Goal: Task Accomplishment & Management: Manage account settings

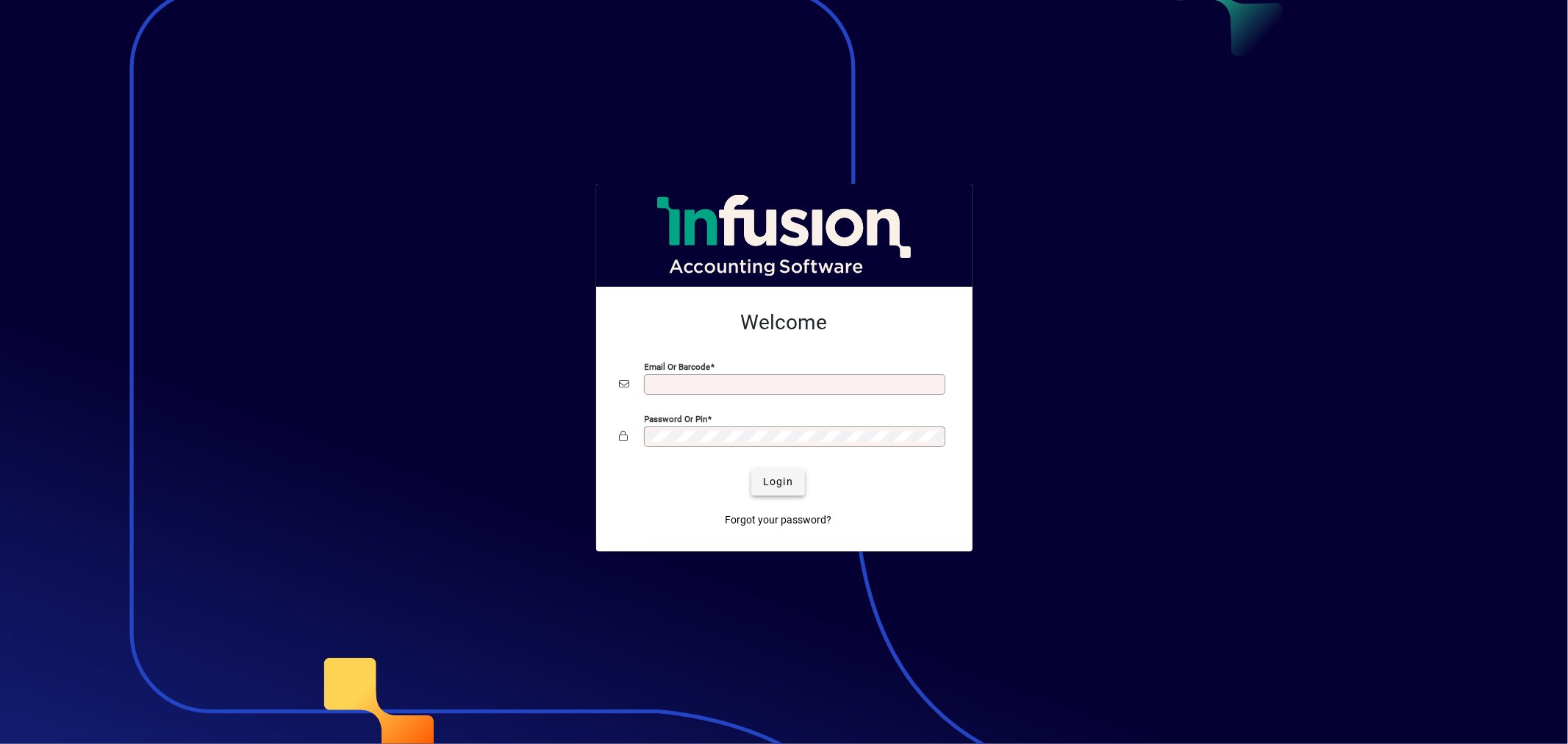
type input "**********"
click at [788, 479] on span "Login" at bounding box center [779, 482] width 30 height 15
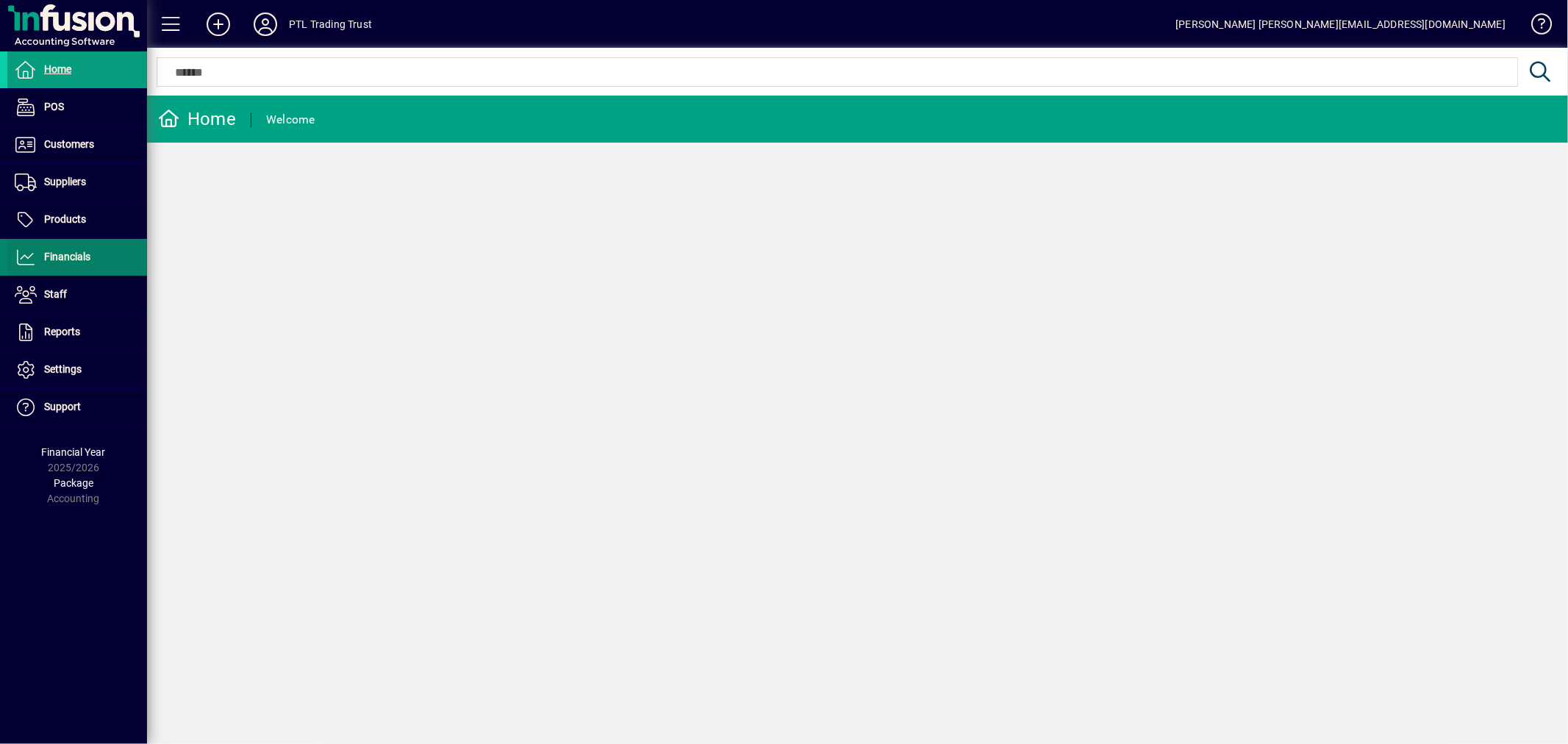
click at [76, 262] on span "Financials" at bounding box center [49, 257] width 83 height 18
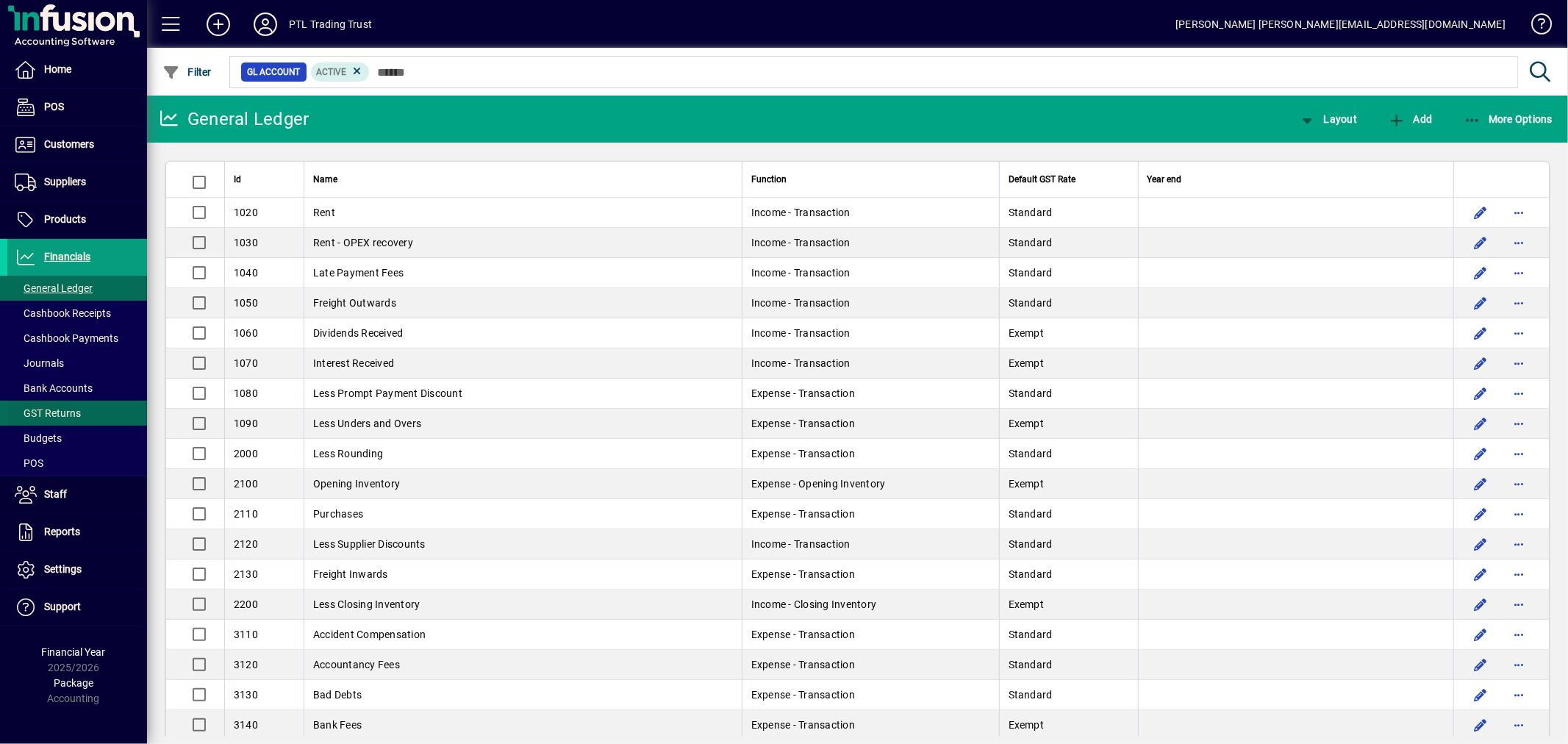
click at [66, 412] on span "GST Returns" at bounding box center [47, 413] width 66 height 12
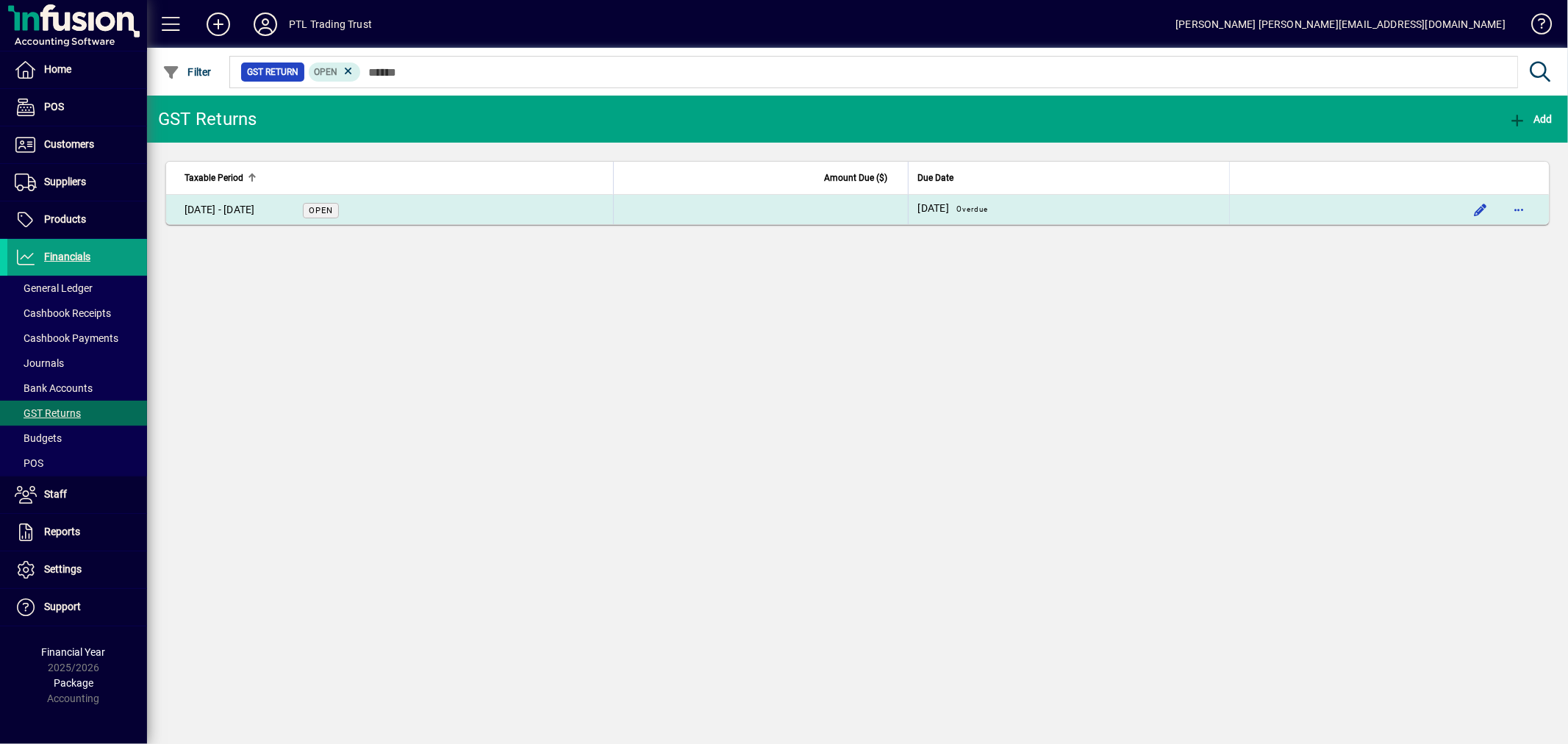
click at [238, 209] on div "01 Jun - 31 Jul 2025" at bounding box center [220, 210] width 71 height 15
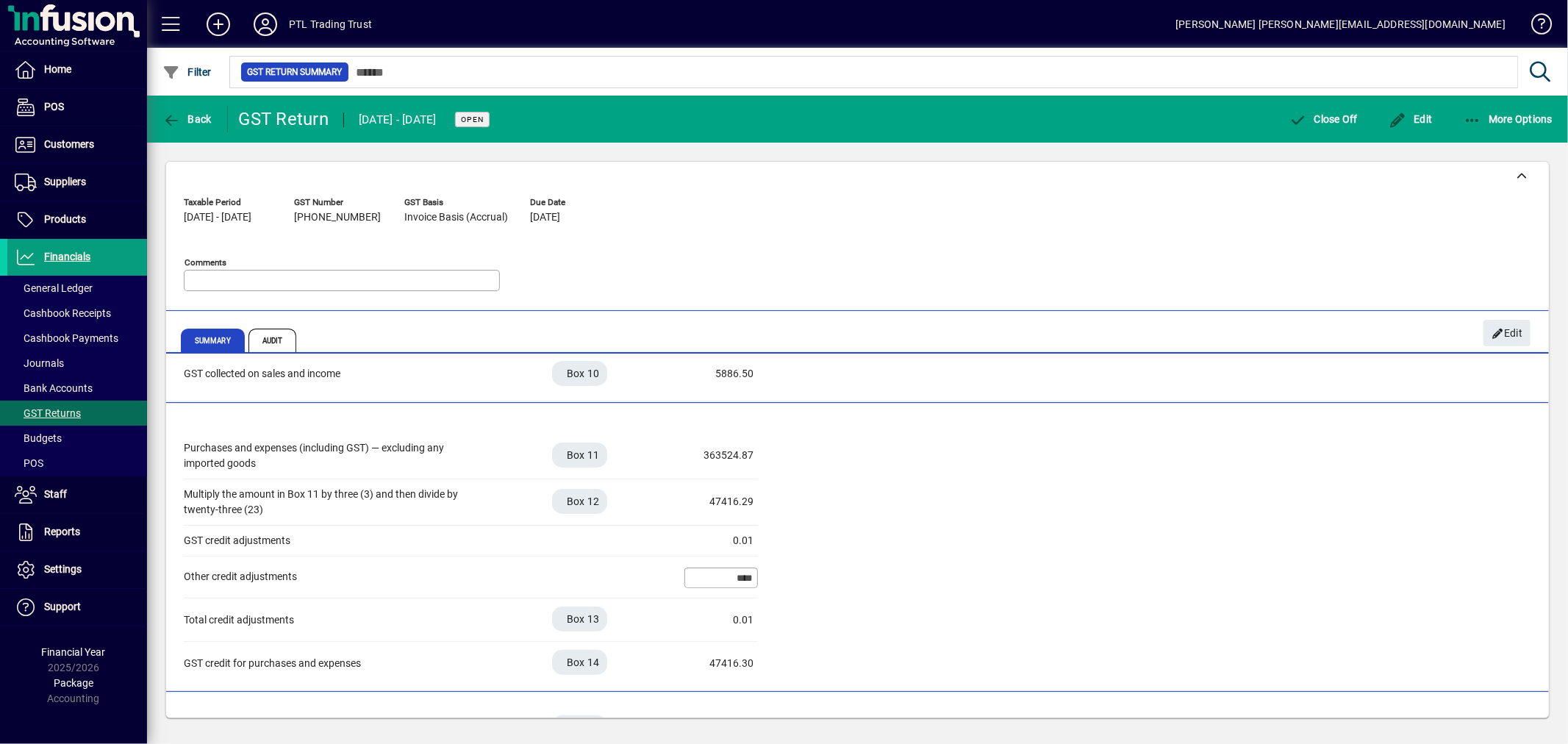
scroll to position [369, 0]
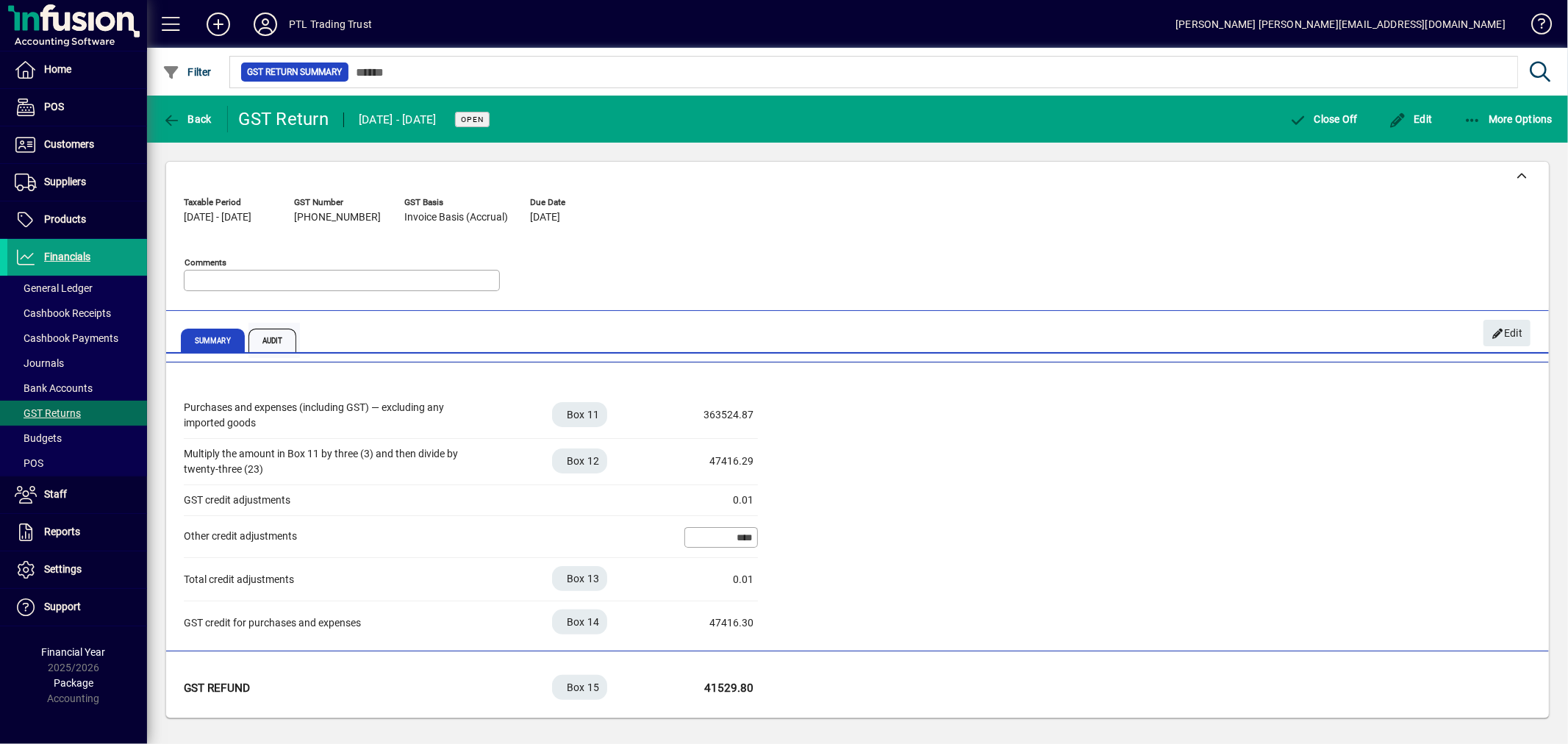
click at [276, 342] on span "Audit" at bounding box center [273, 341] width 49 height 24
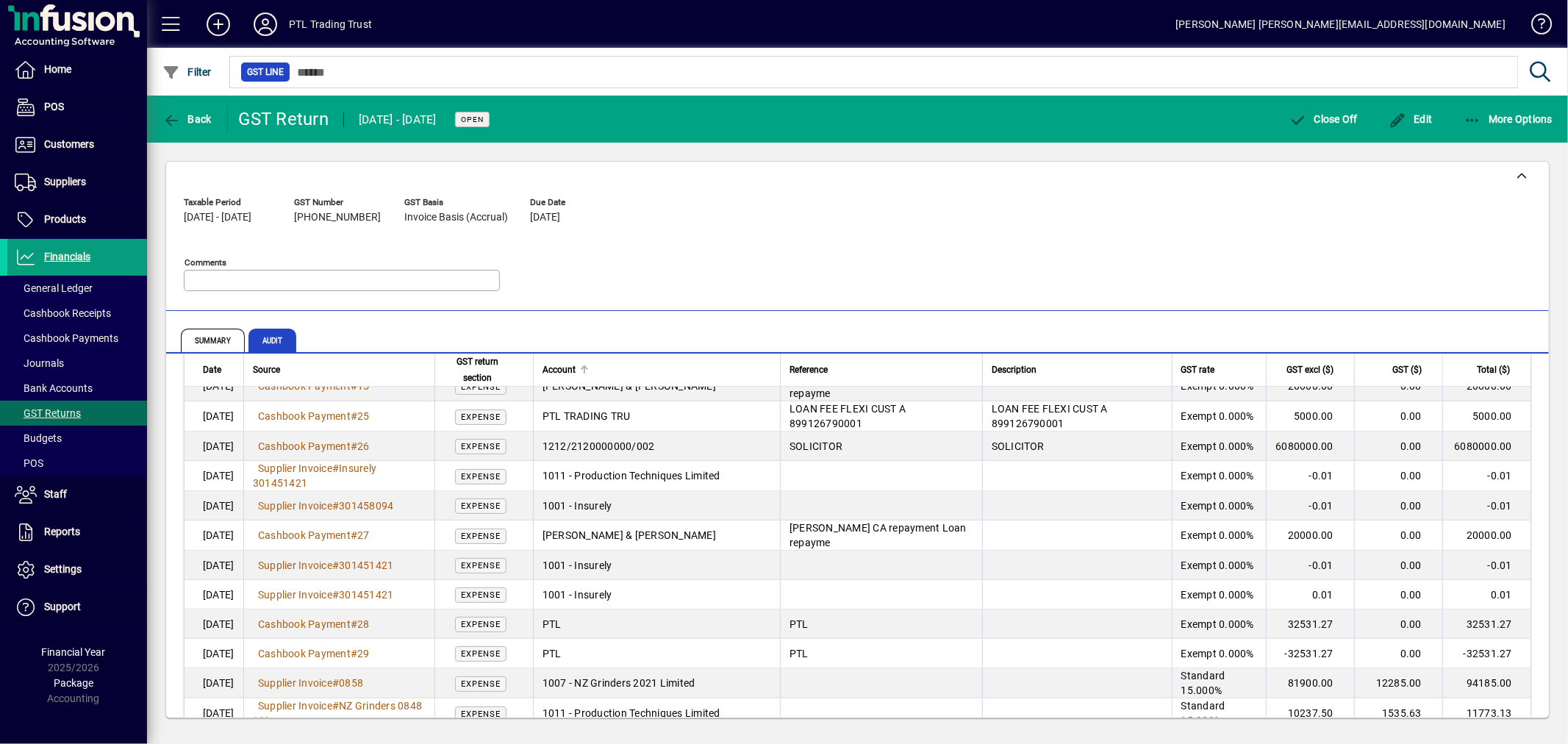
scroll to position [245, 0]
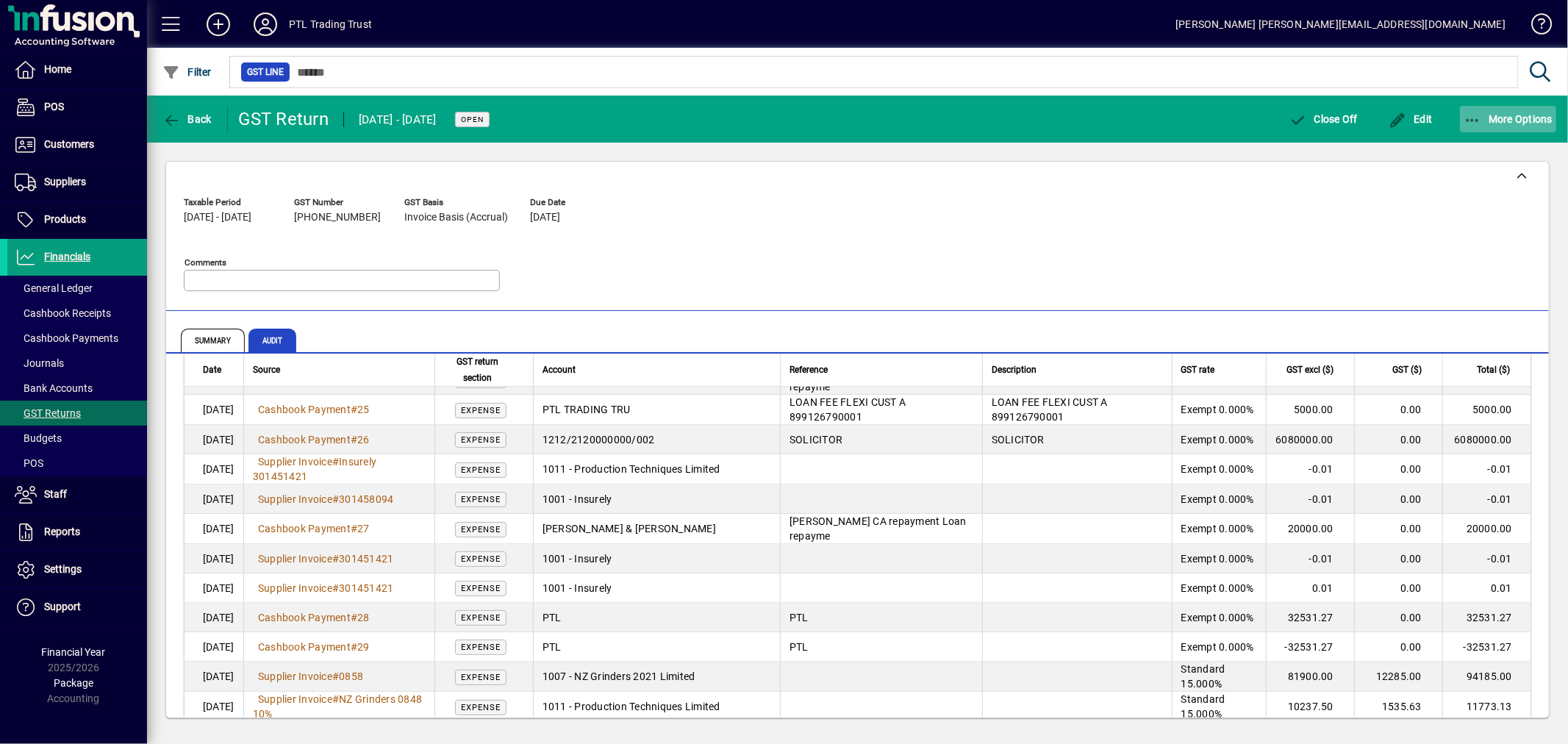
click at [1505, 118] on span "More Options" at bounding box center [1509, 119] width 89 height 12
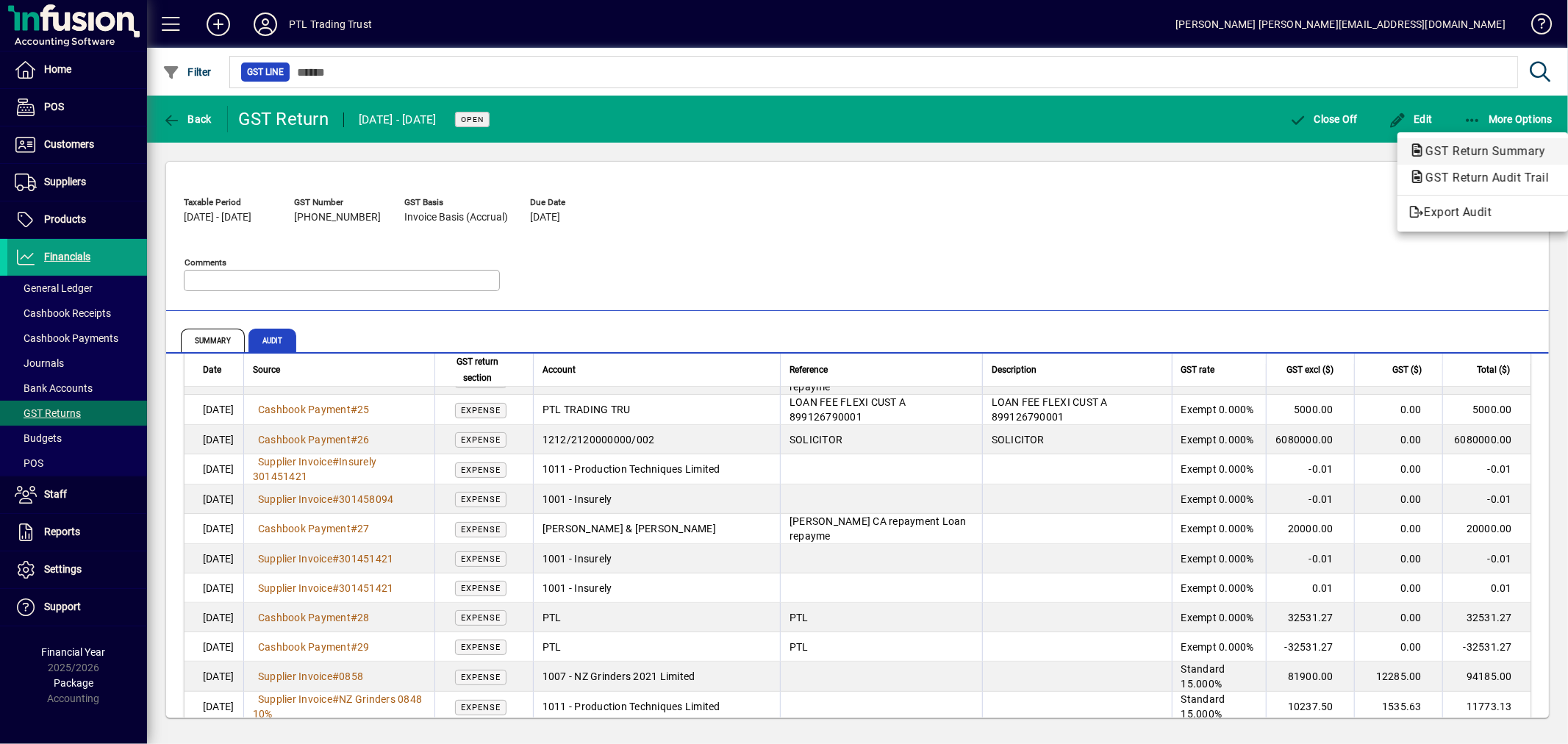
click at [1492, 150] on span "GST Return Summary" at bounding box center [1481, 151] width 143 height 14
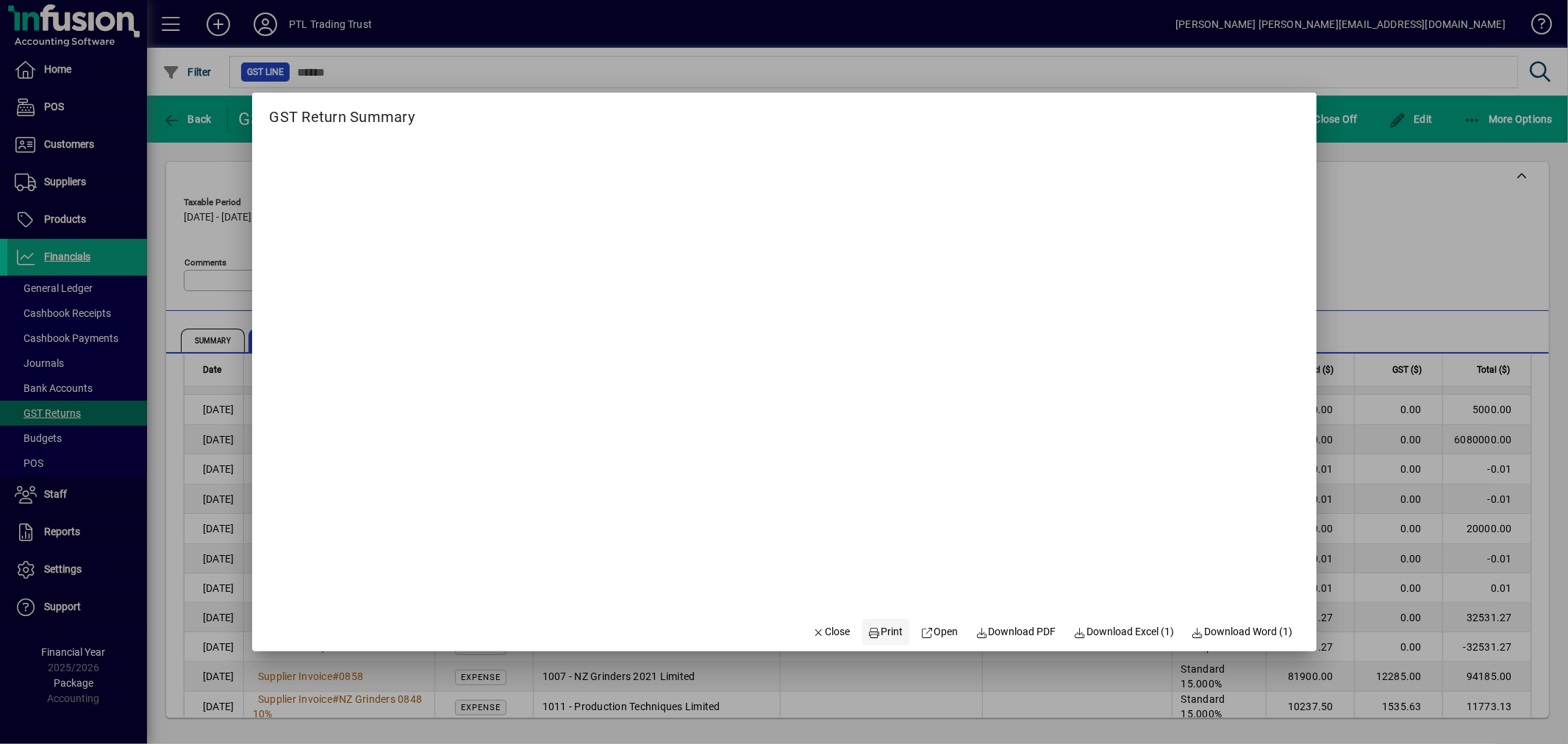
click at [876, 631] on span "Print" at bounding box center [886, 632] width 35 height 15
click at [812, 628] on icon "button" at bounding box center [819, 633] width 13 height 10
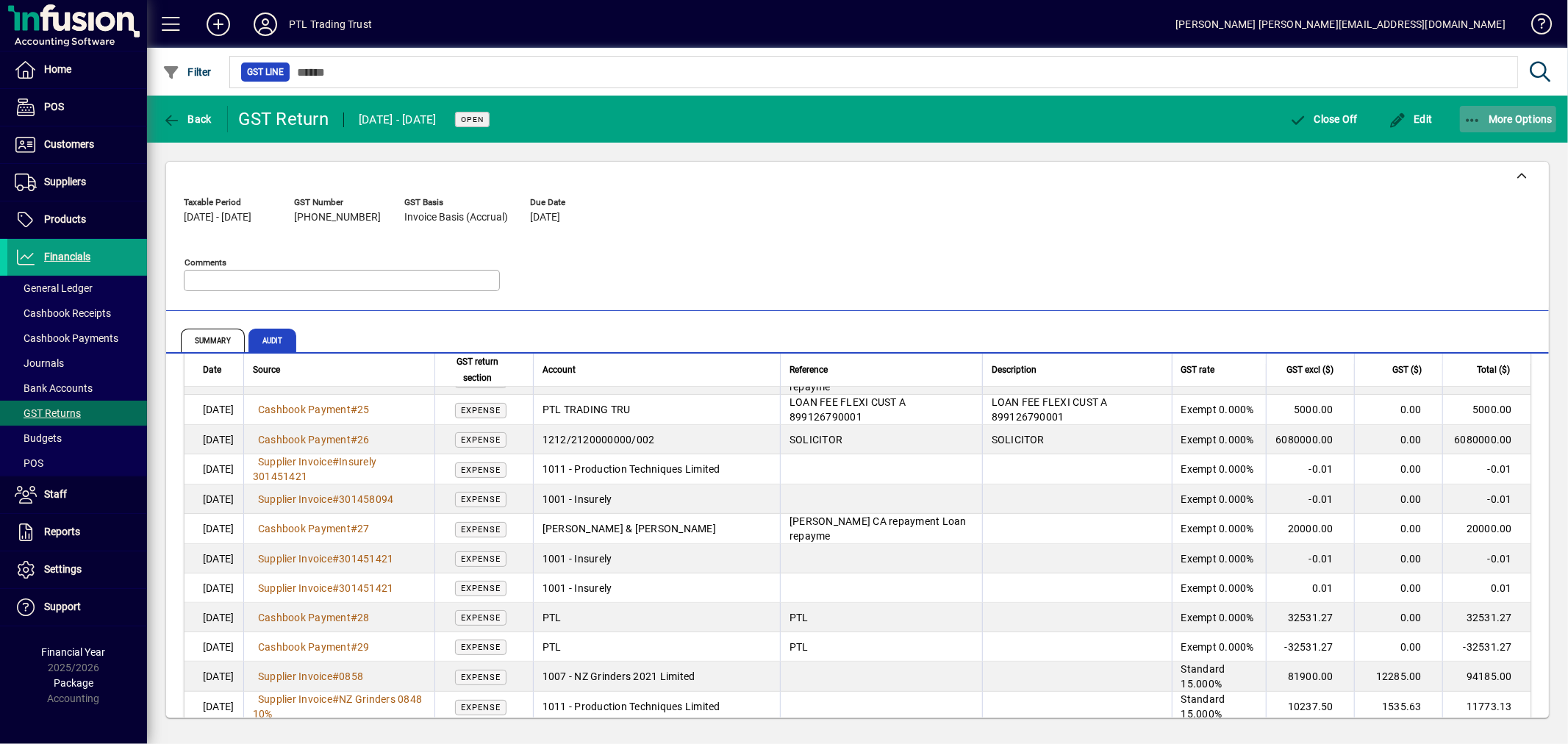
click at [1505, 119] on span "More Options" at bounding box center [1509, 119] width 89 height 12
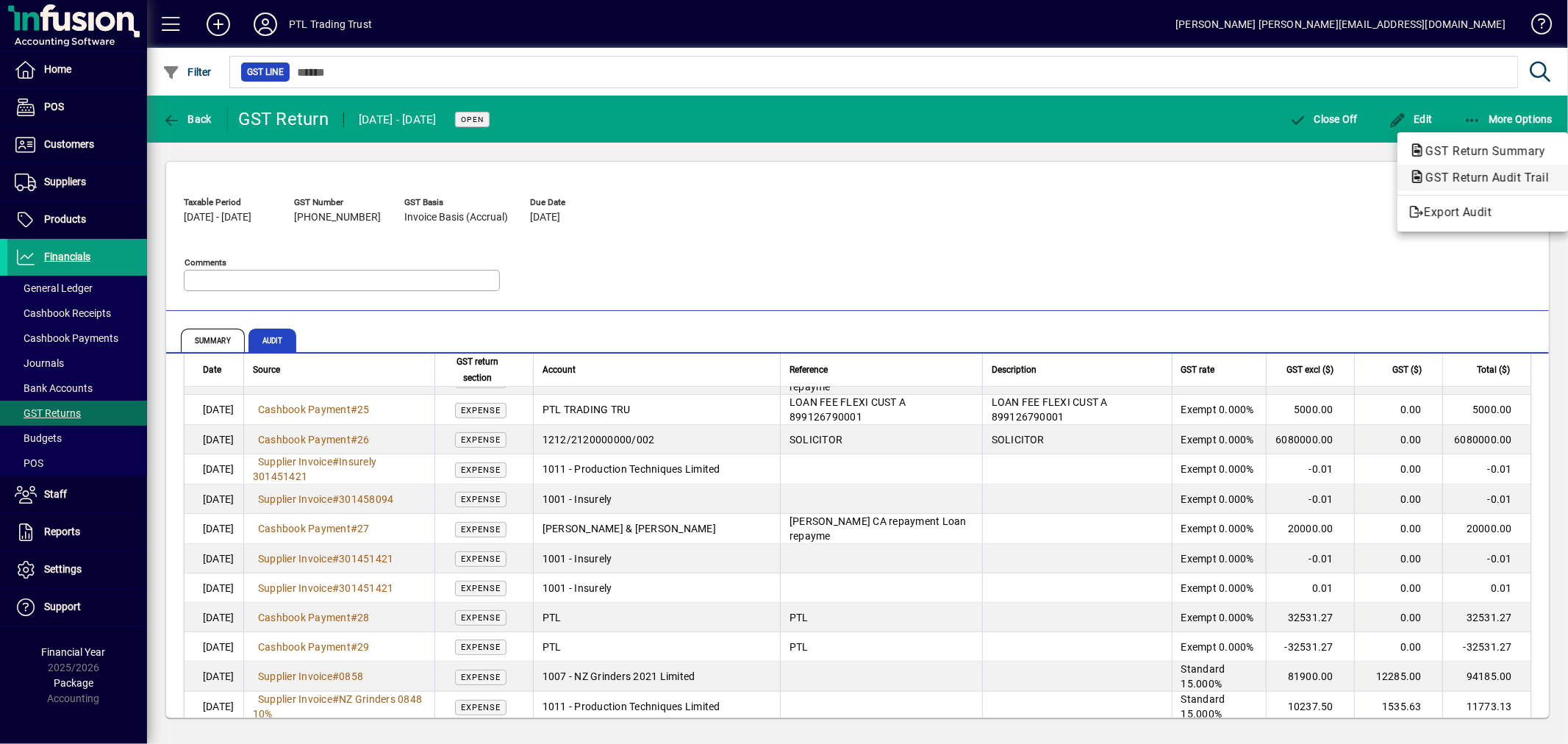
click at [1510, 176] on span "GST Return Audit Trail" at bounding box center [1483, 177] width 147 height 14
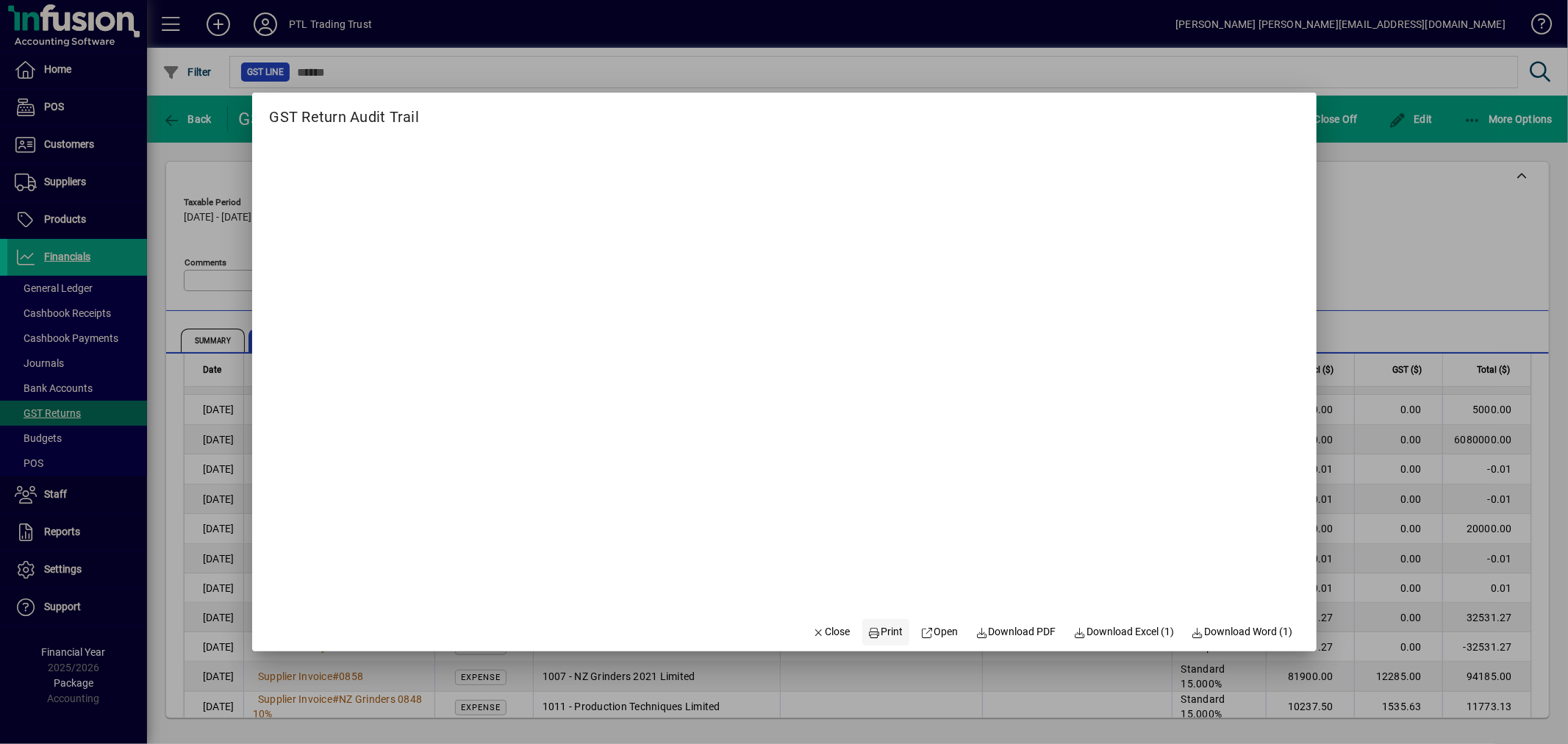
click at [880, 628] on span "Print" at bounding box center [886, 632] width 35 height 15
click at [815, 631] on span "Close" at bounding box center [831, 632] width 38 height 15
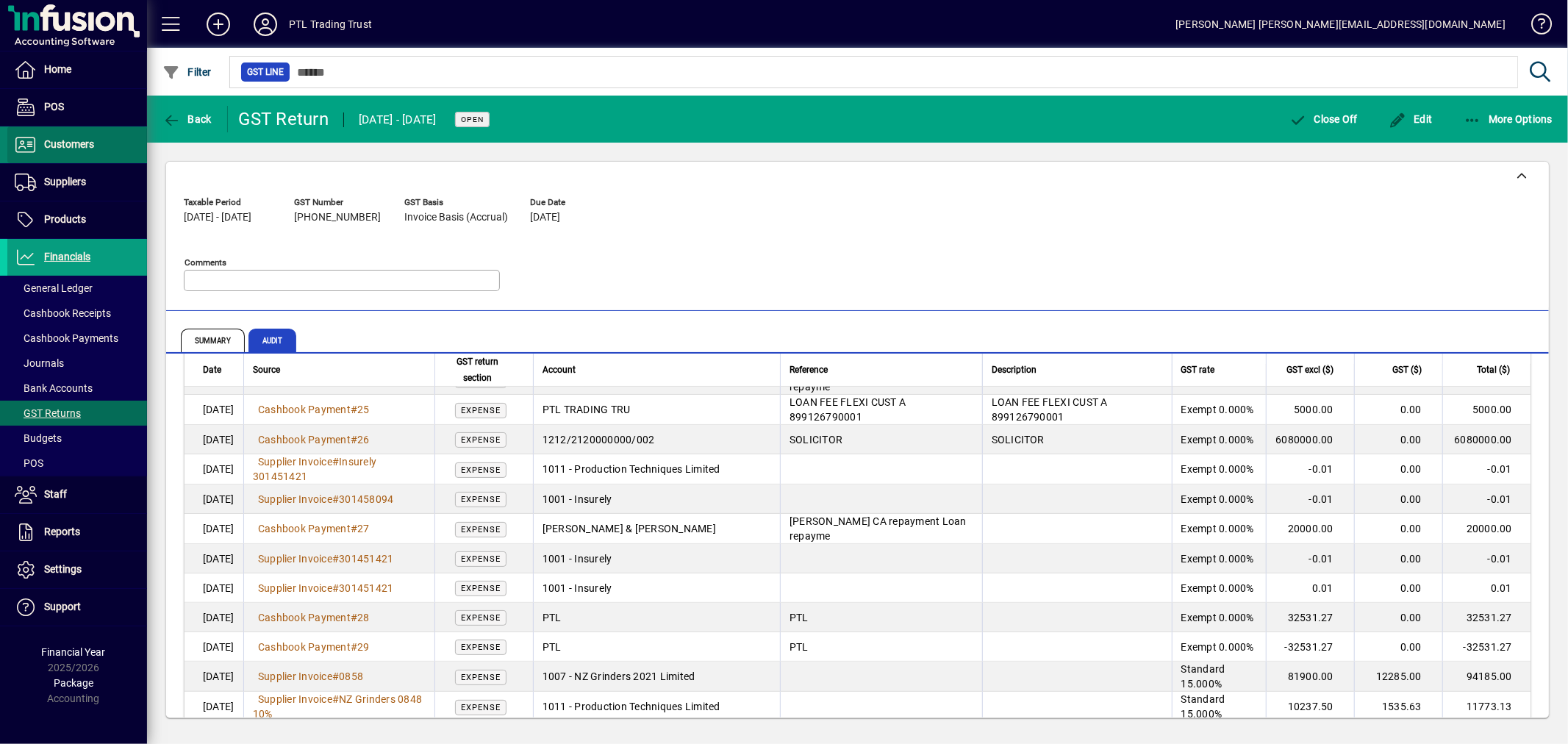
click at [70, 152] on span "Customers" at bounding box center [51, 144] width 87 height 18
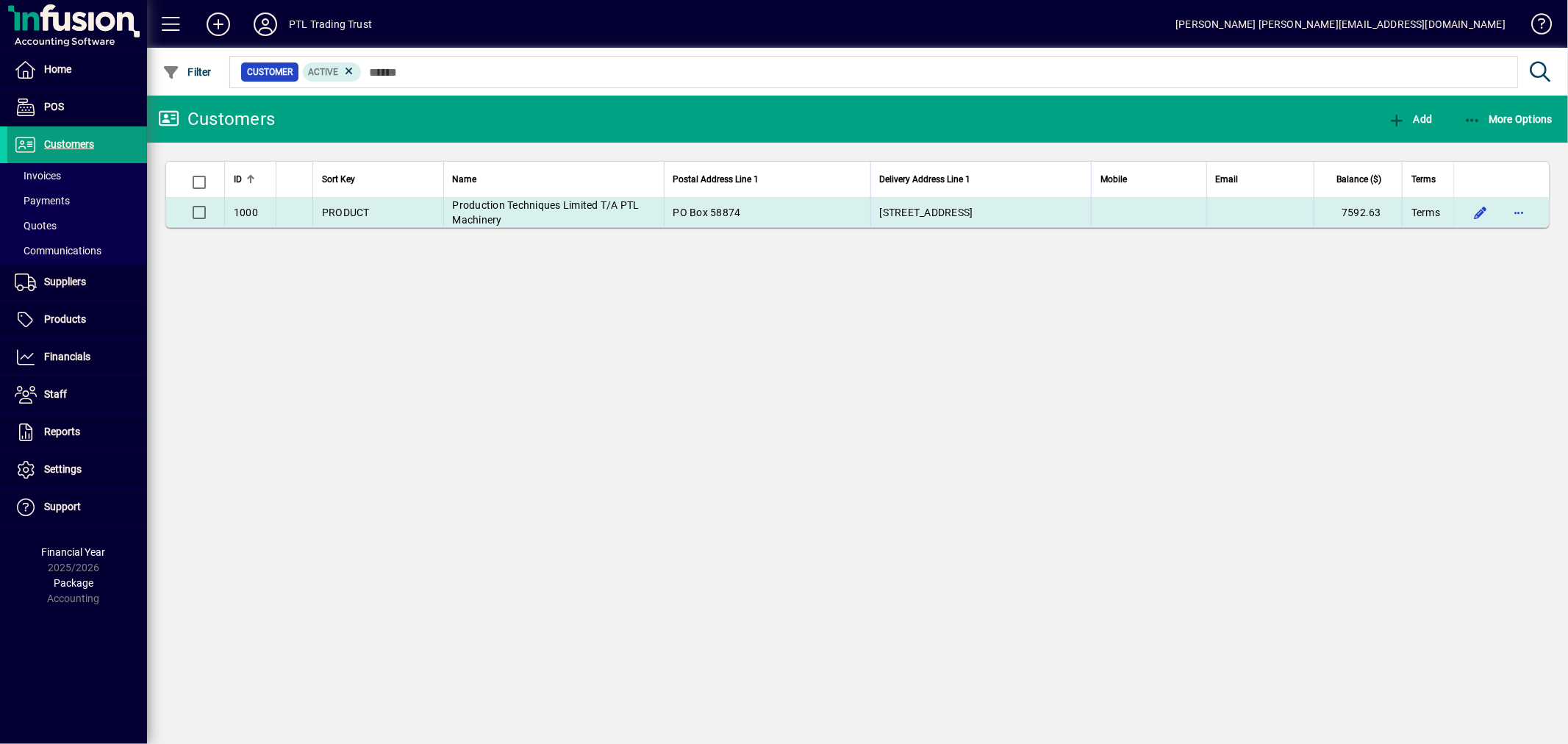
click at [553, 207] on span "Production Techniques Limited T/A PTL Machinery" at bounding box center [546, 212] width 186 height 26
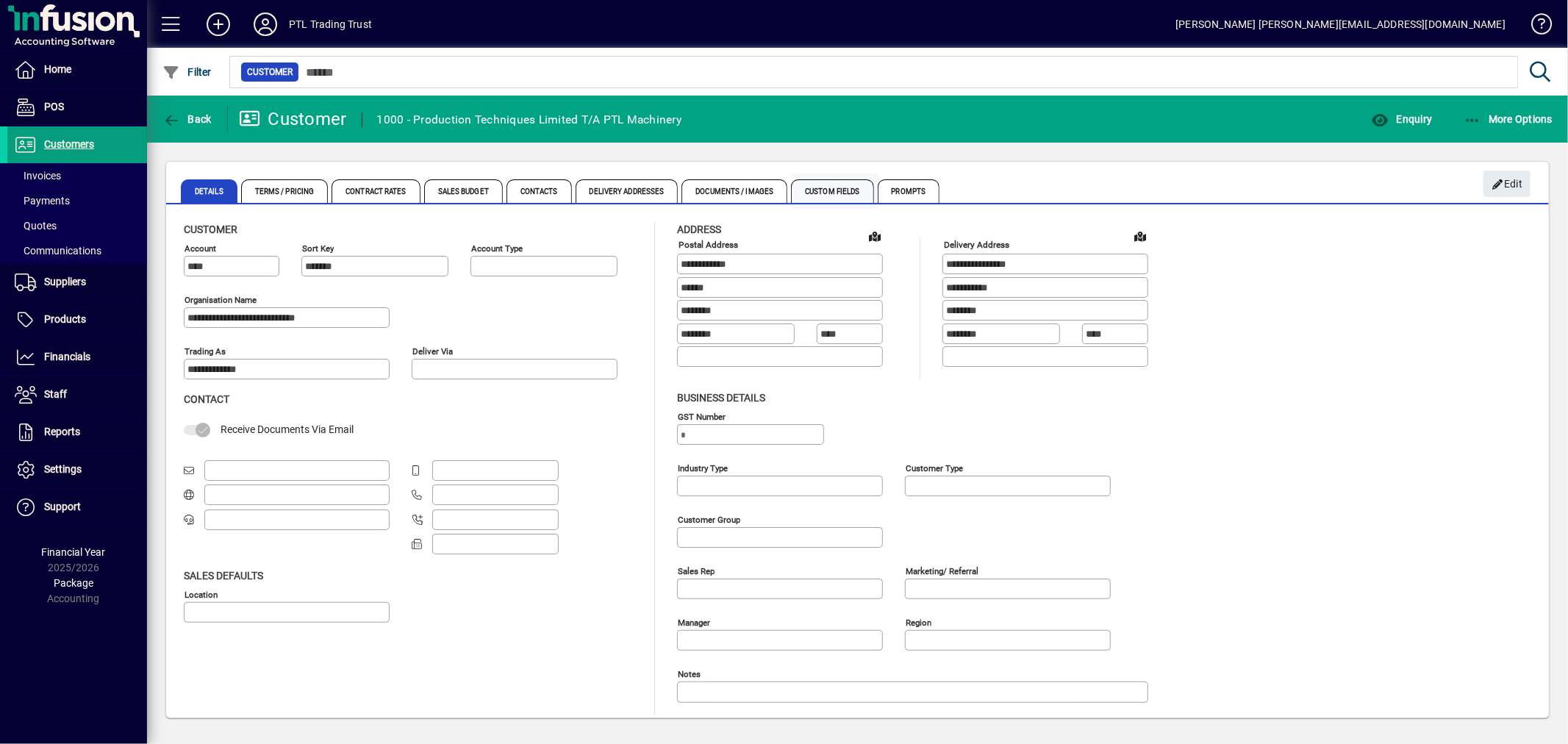
type input "**********"
click at [1395, 113] on span "Enquiry" at bounding box center [1402, 119] width 61 height 12
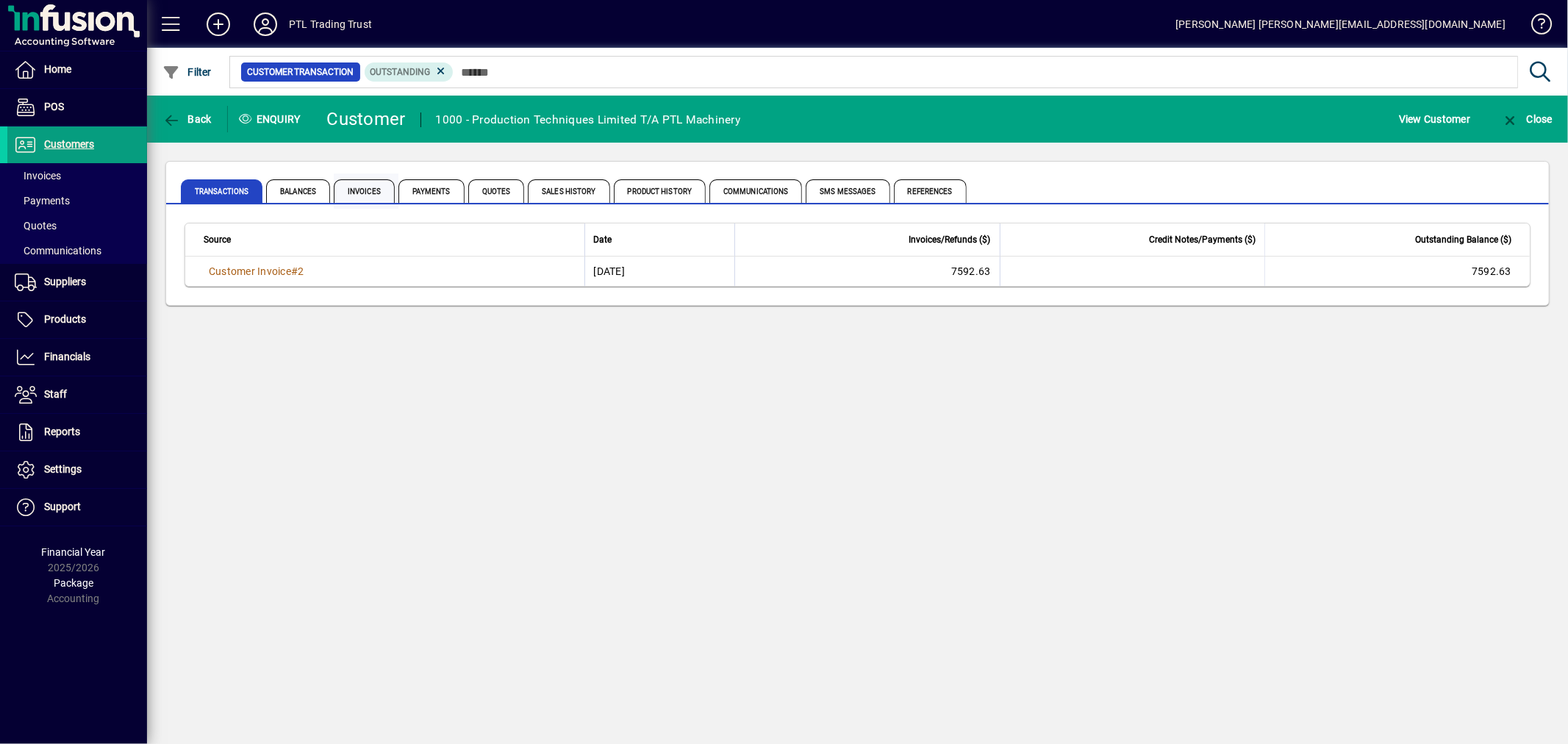
click at [366, 182] on span "Invoices" at bounding box center [364, 191] width 61 height 24
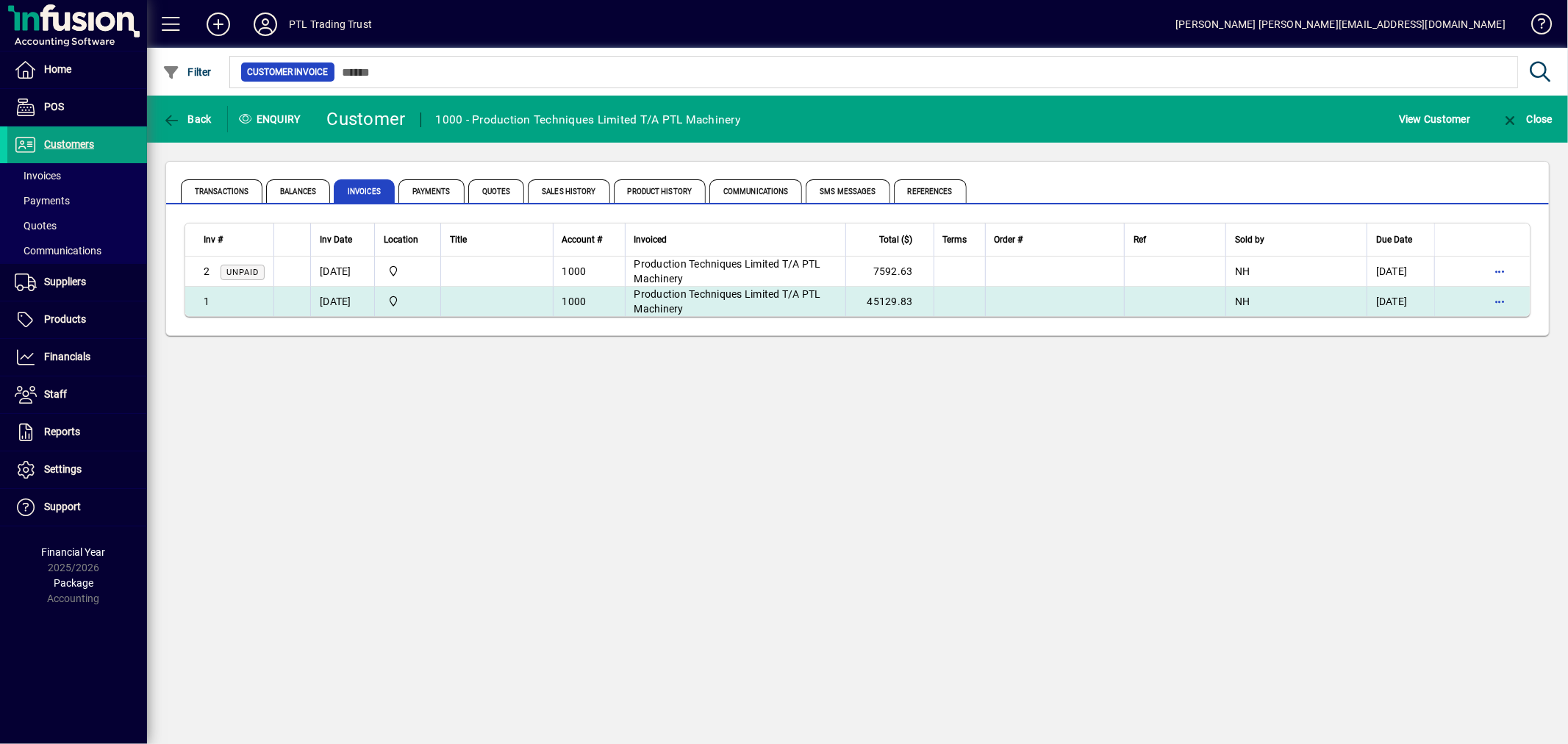
click at [738, 291] on span "Production Techniques Limited T/A PTL Machinery" at bounding box center [727, 301] width 186 height 26
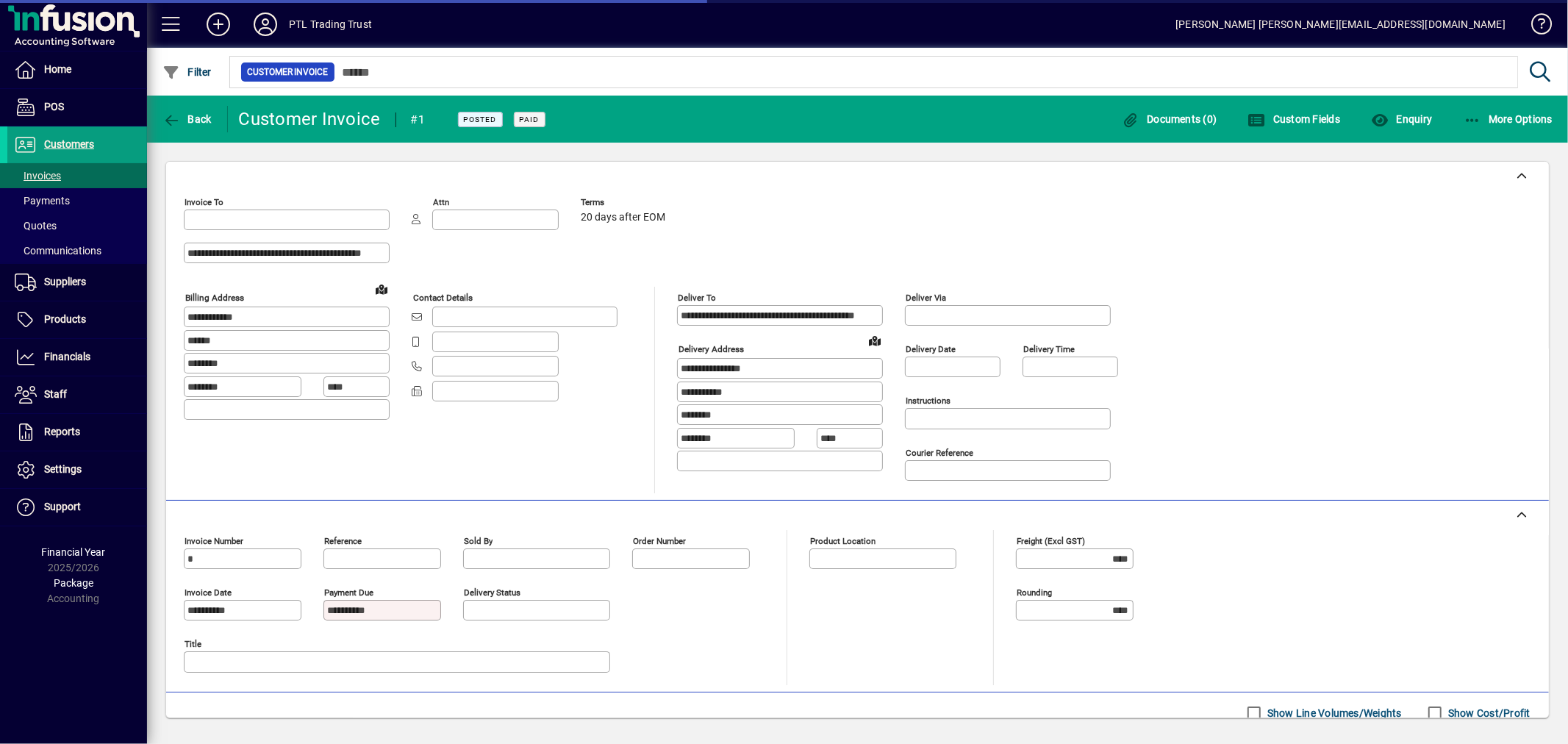
type input "**********"
type input "*******"
type input "**********"
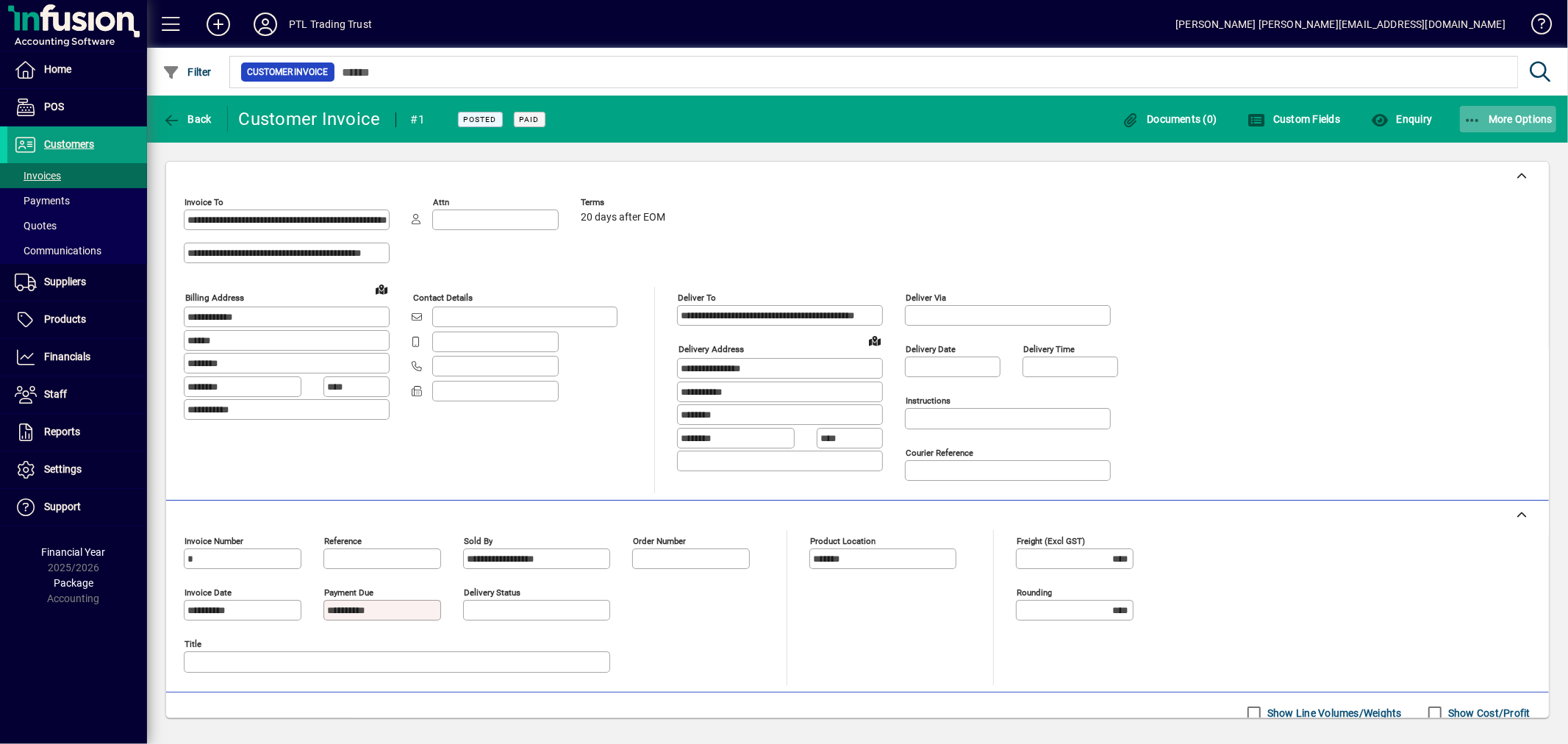
click at [1483, 113] on span "More Options" at bounding box center [1509, 119] width 89 height 12
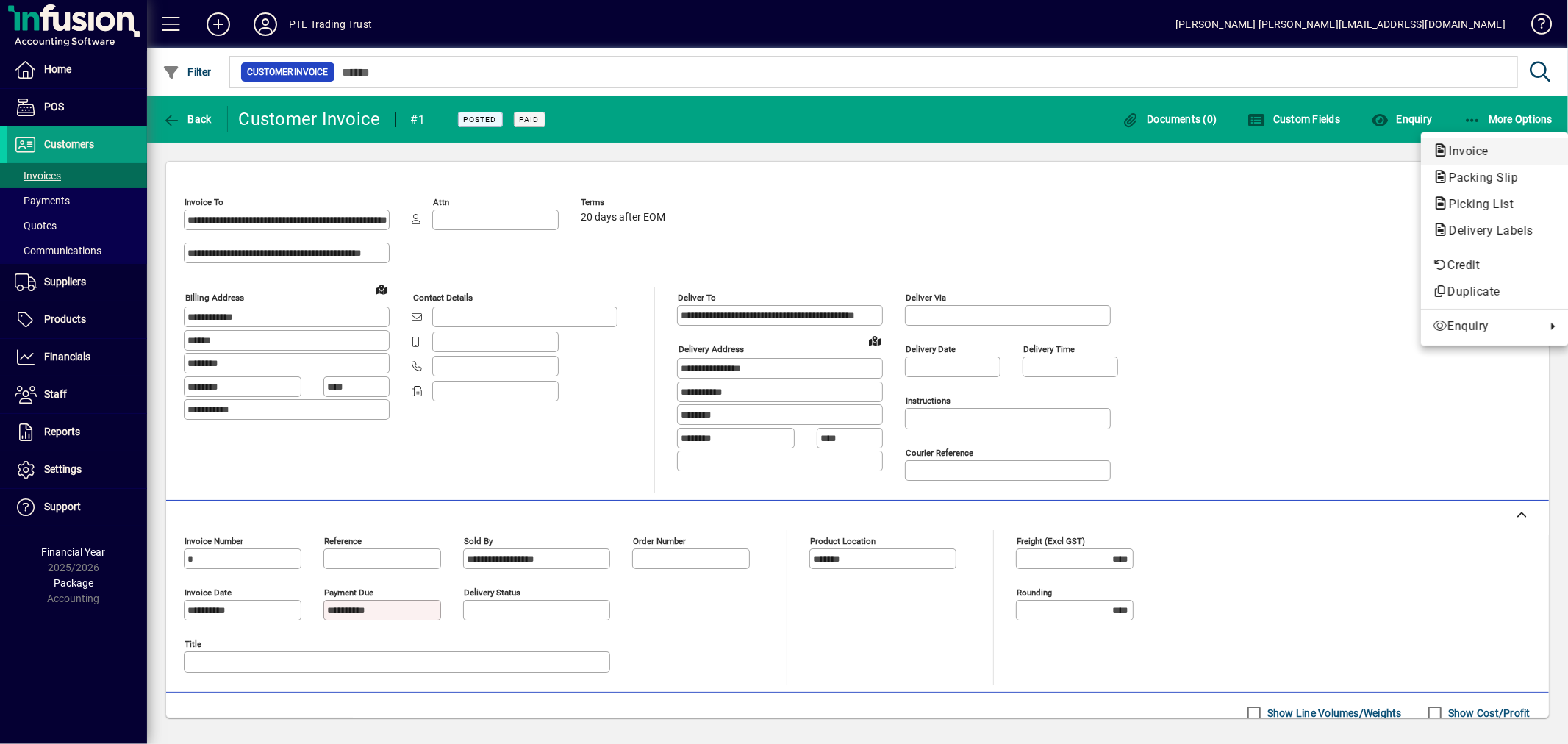
click at [1468, 148] on span "Invoice" at bounding box center [1464, 151] width 63 height 14
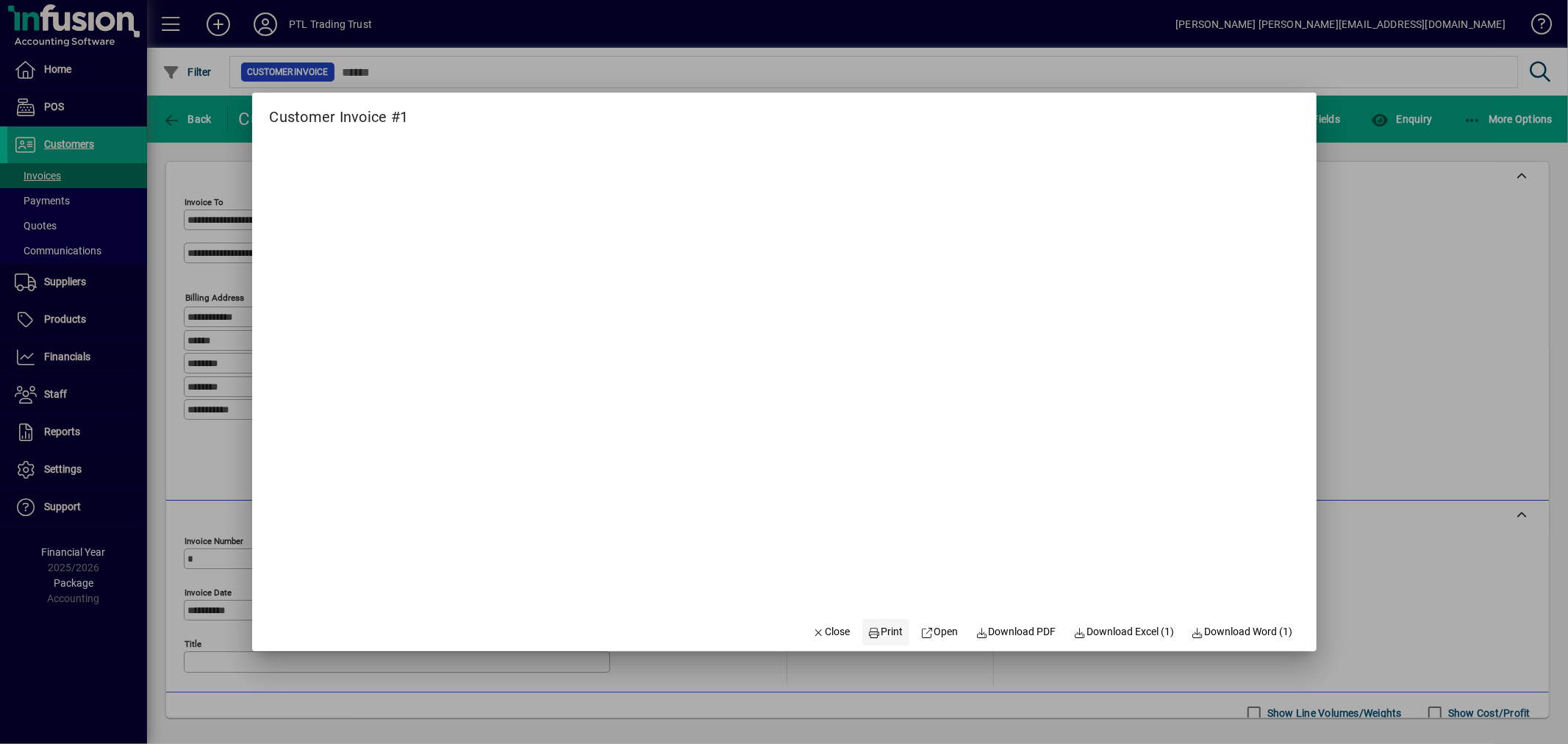
click at [871, 631] on span "Print" at bounding box center [886, 632] width 35 height 15
